Goal: Information Seeking & Learning: Learn about a topic

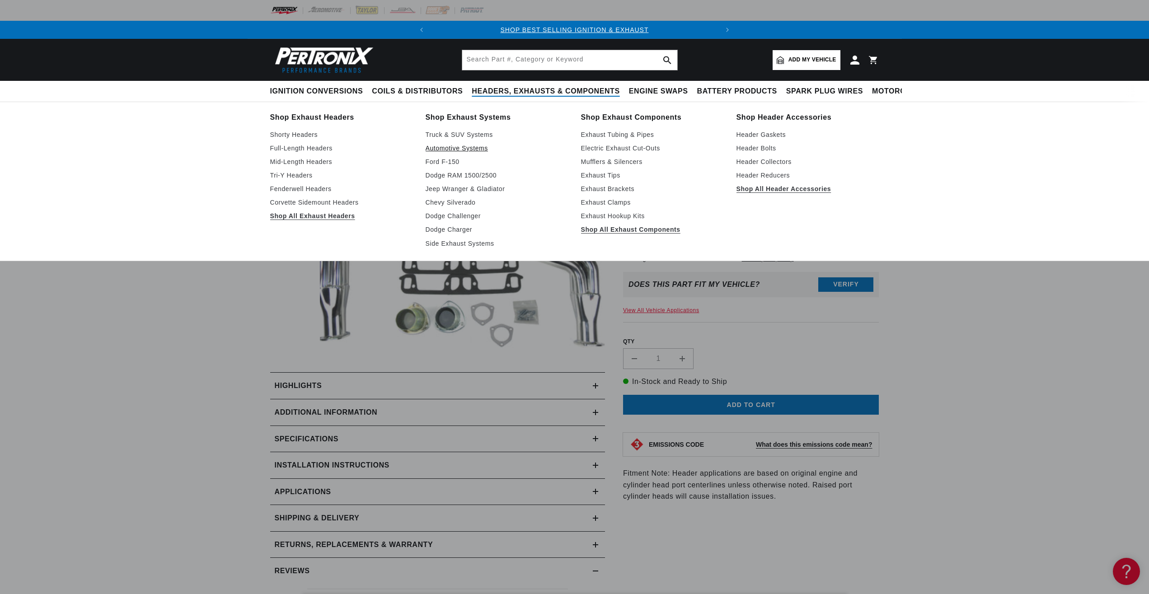
click at [466, 147] on link "Automotive Systems" at bounding box center [497, 148] width 143 height 11
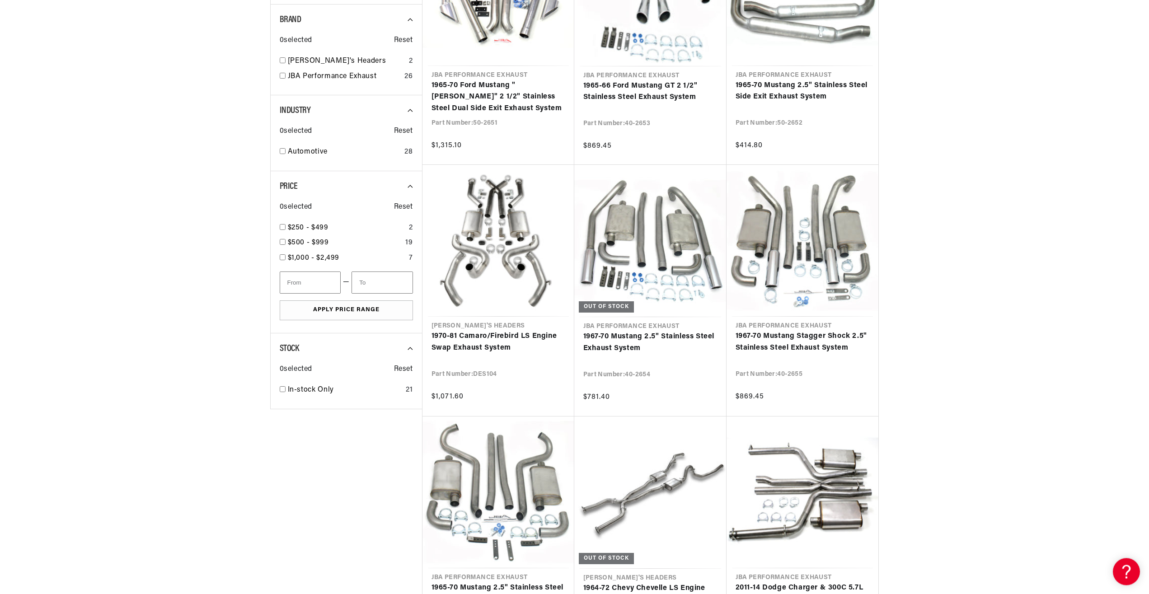
scroll to position [369, 0]
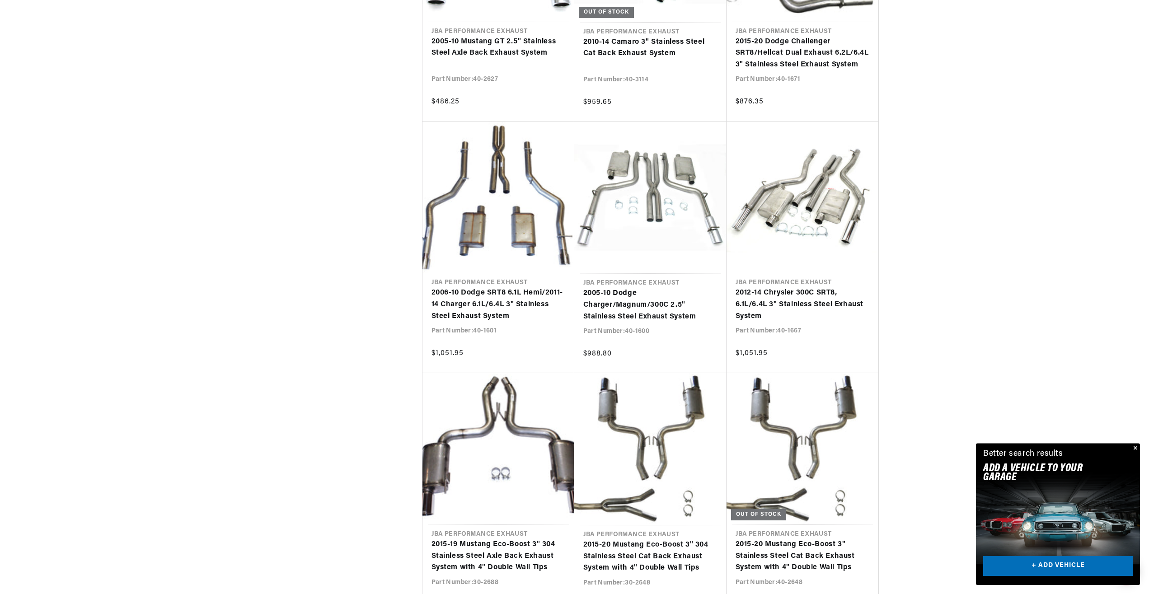
scroll to position [1705, 0]
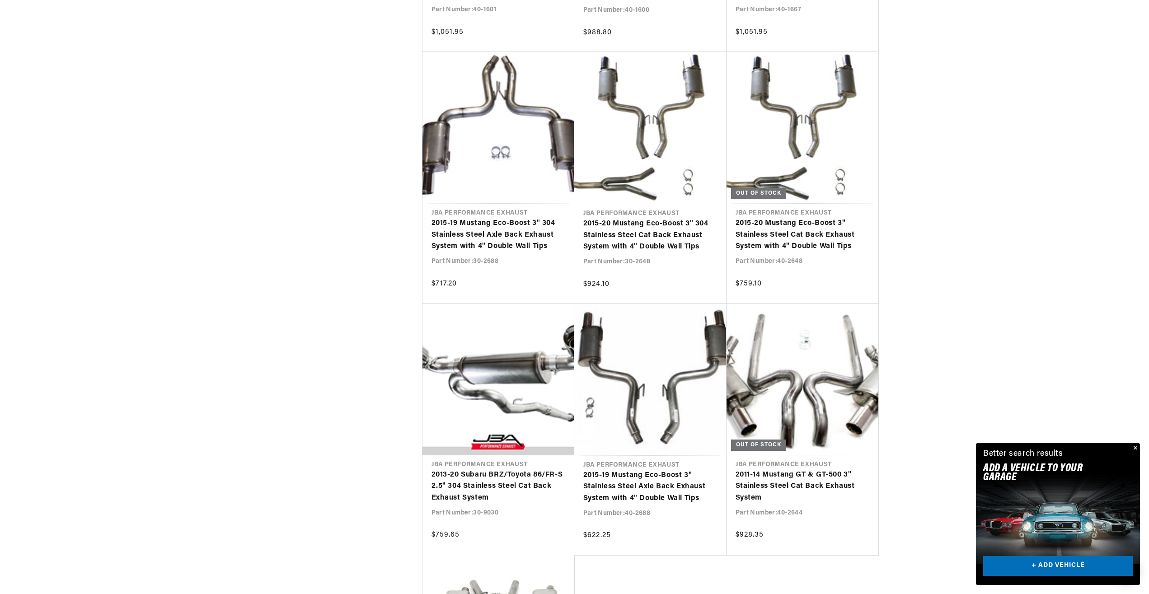
scroll to position [1980, 0]
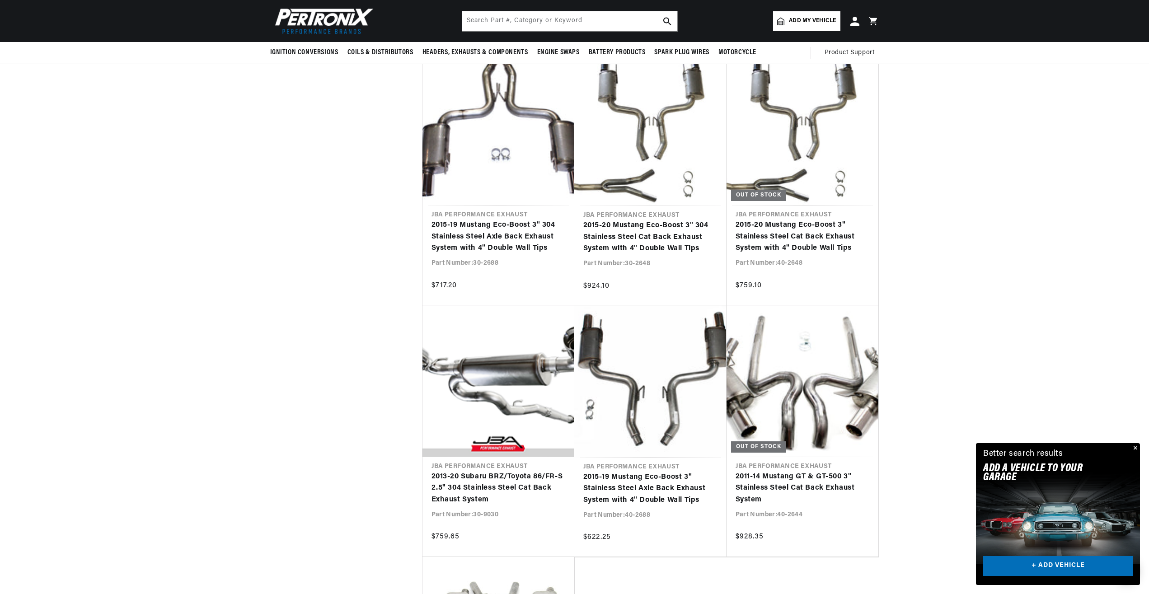
drag, startPoint x: 1155, startPoint y: 320, endPoint x: 1156, endPoint y: -38, distance: 358.8
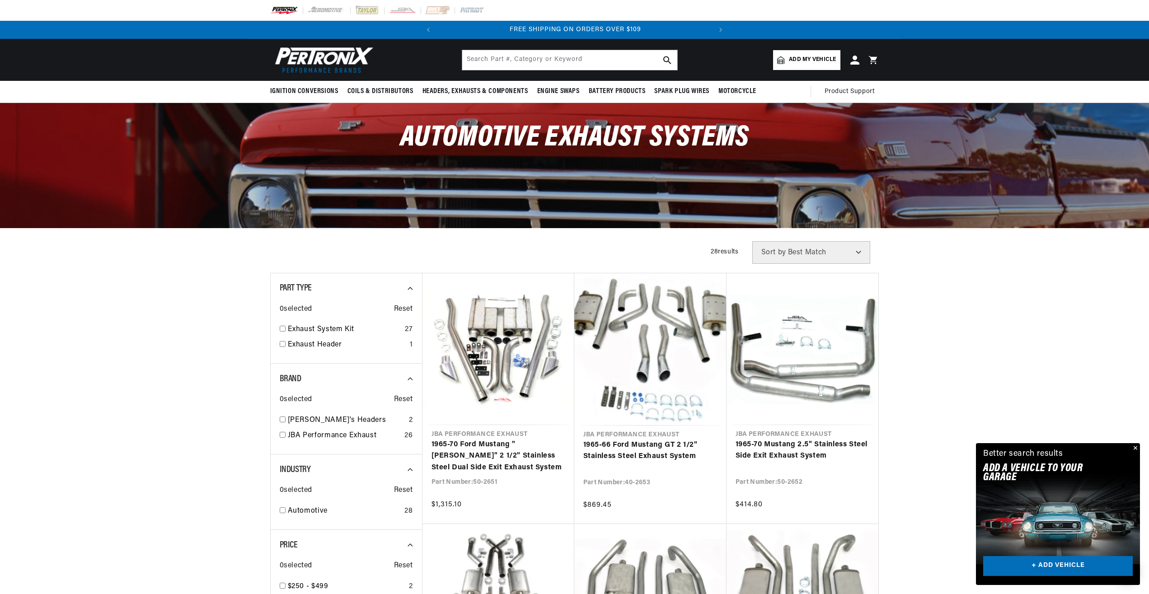
scroll to position [0, 274]
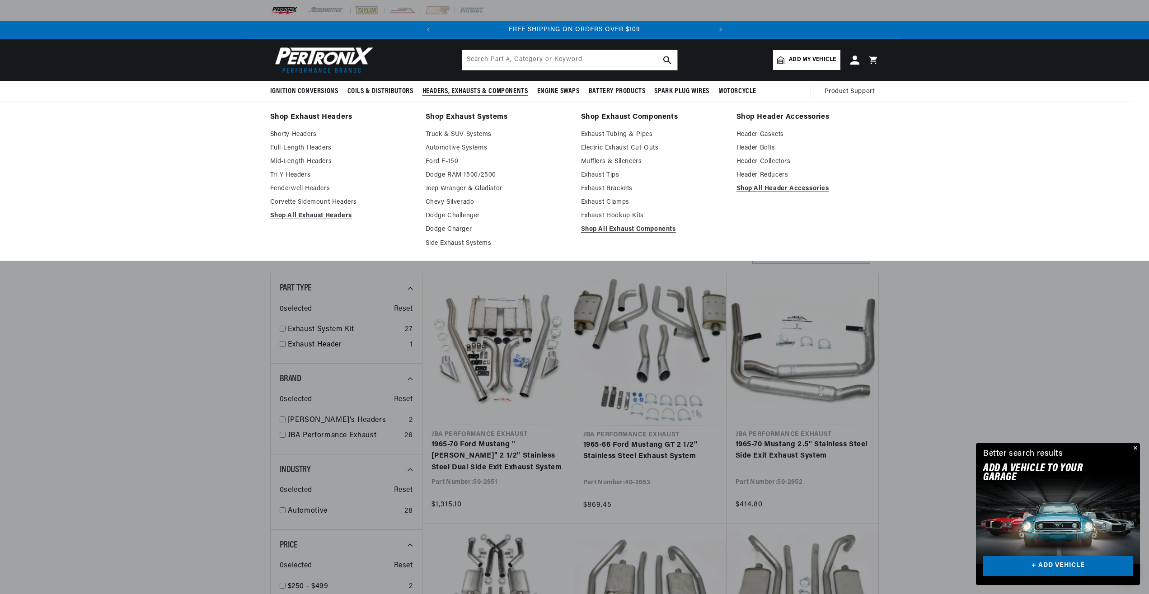
click at [298, 117] on link "Shop Exhaust Headers" at bounding box center [341, 117] width 143 height 13
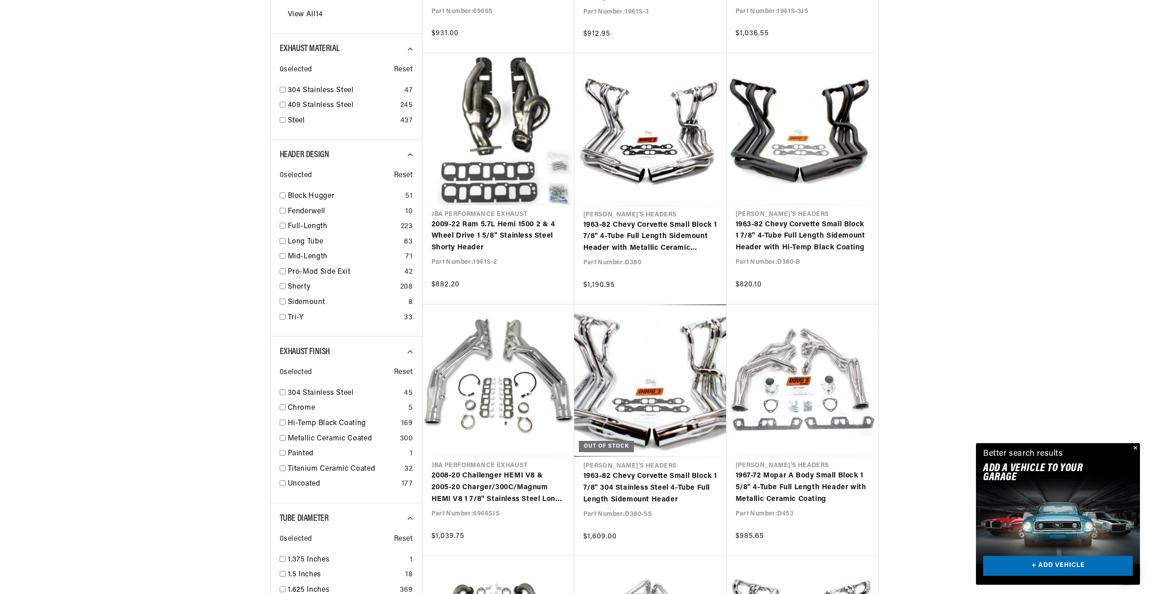
scroll to position [553, 0]
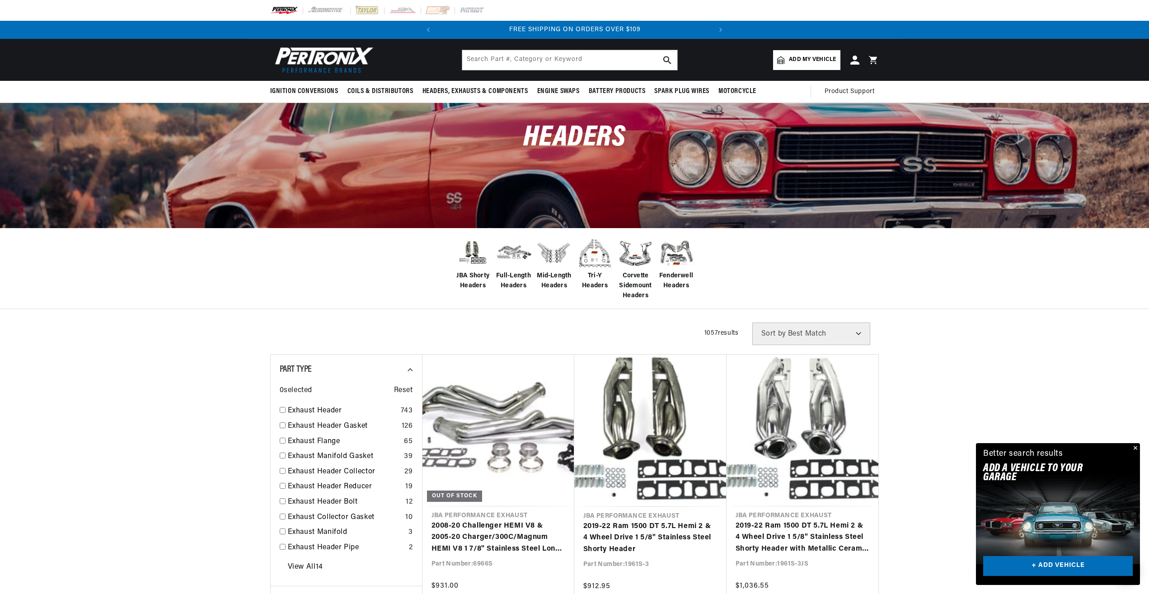
scroll to position [0, 274]
